Goal: Find specific page/section: Find specific page/section

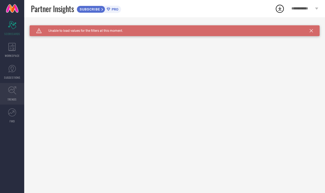
click at [11, 91] on icon at bounding box center [12, 90] width 8 height 8
click at [90, 38] on span "Click here to reload." at bounding box center [87, 38] width 33 height 4
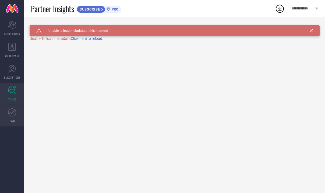
click at [13, 112] on icon at bounding box center [12, 112] width 6 height 4
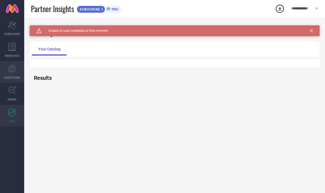
click at [11, 77] on span "SUGGESTIONS" at bounding box center [12, 77] width 16 height 4
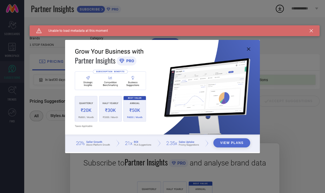
click at [249, 48] on icon at bounding box center [248, 48] width 3 height 3
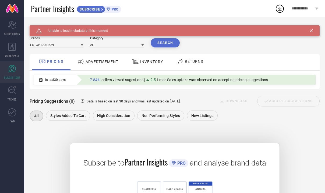
click at [87, 62] on span "ADVERTISEMENT" at bounding box center [102, 61] width 33 height 4
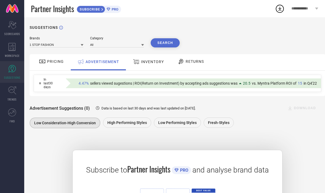
click at [124, 68] on div "ADVERTISEMENT" at bounding box center [98, 62] width 55 height 16
click at [13, 52] on div "WORKSPACE" at bounding box center [12, 50] width 24 height 22
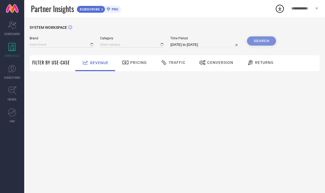
type input "1 STOP FASHION"
type input "All"
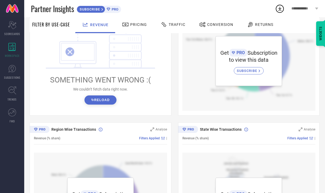
scroll to position [170, 0]
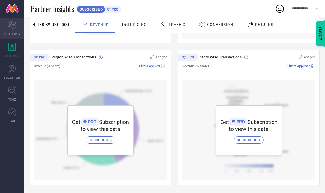
click at [15, 19] on div "Scorecard SCORECARDS" at bounding box center [12, 28] width 24 height 22
